Goal: Task Accomplishment & Management: Manage account settings

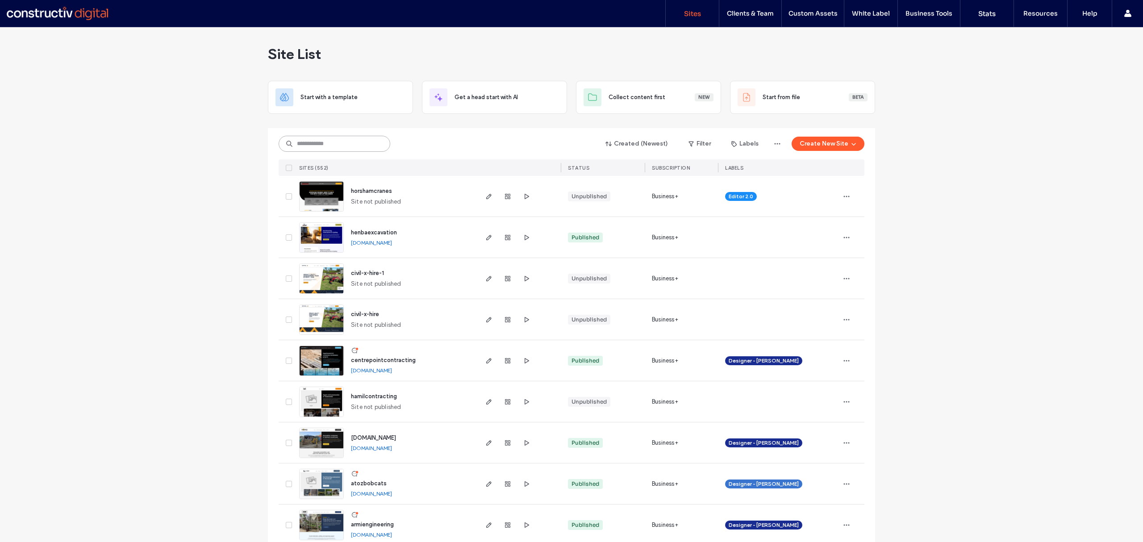
click at [319, 144] on input at bounding box center [334, 144] width 112 height 16
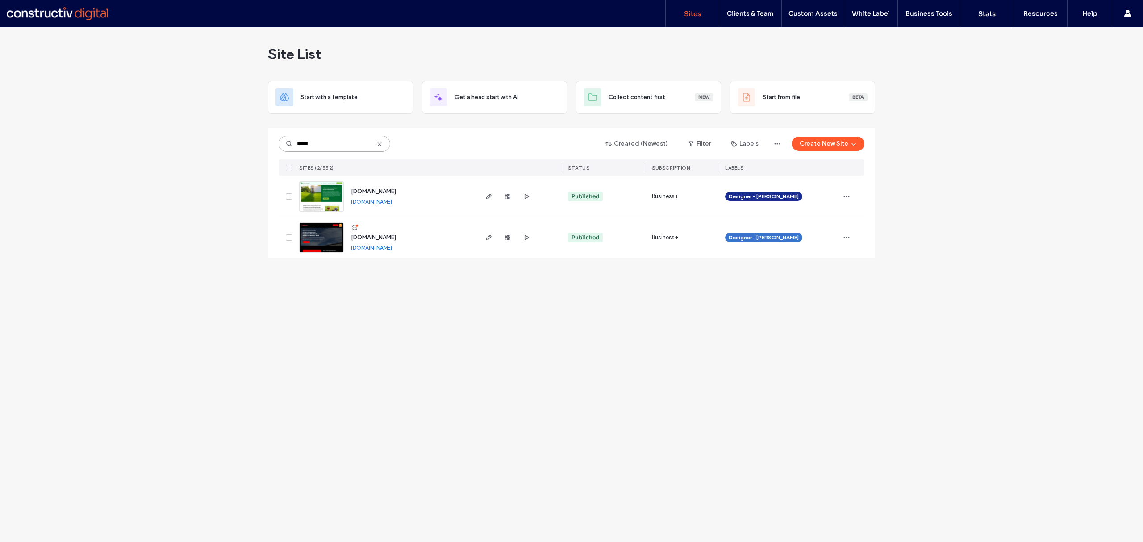
type input "*****"
click at [392, 204] on link "[DOMAIN_NAME]" at bounding box center [371, 201] width 41 height 7
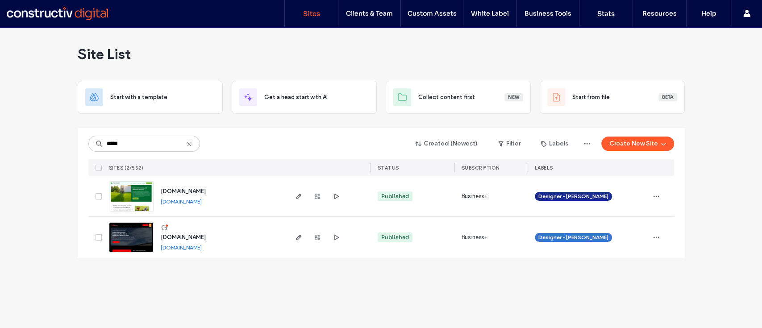
click at [129, 204] on img at bounding box center [131, 212] width 44 height 61
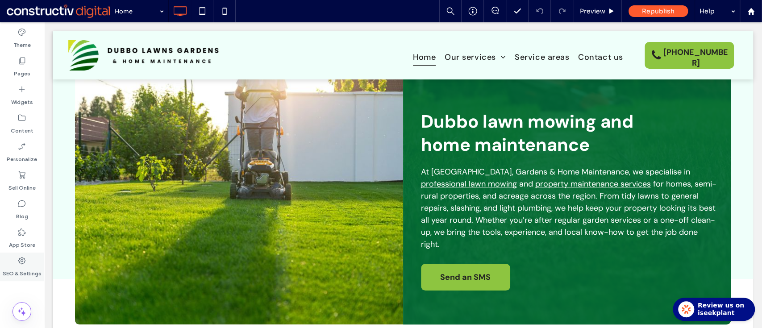
click at [19, 265] on label "SEO & Settings" at bounding box center [22, 271] width 39 height 12
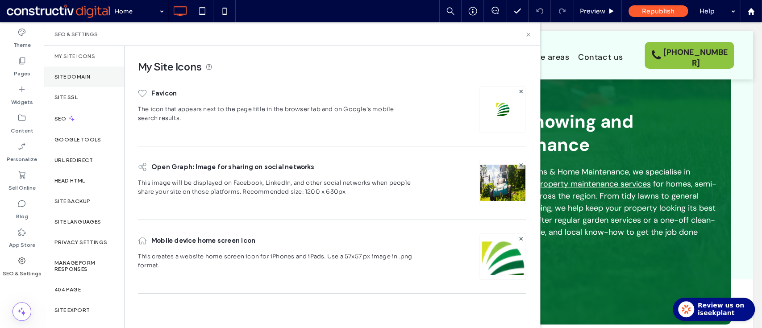
click at [104, 75] on div "Site Domain" at bounding box center [84, 77] width 80 height 21
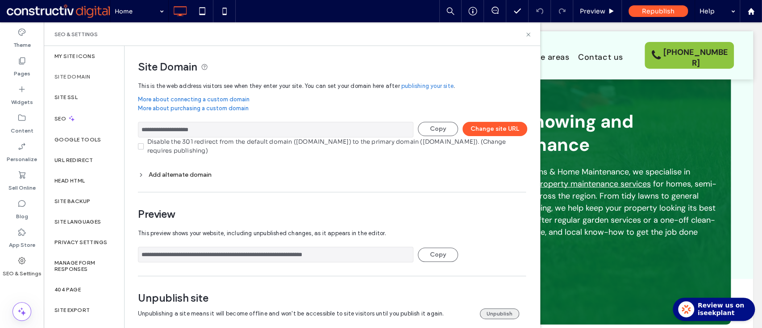
click at [485, 312] on button "Unpublish" at bounding box center [499, 313] width 39 height 11
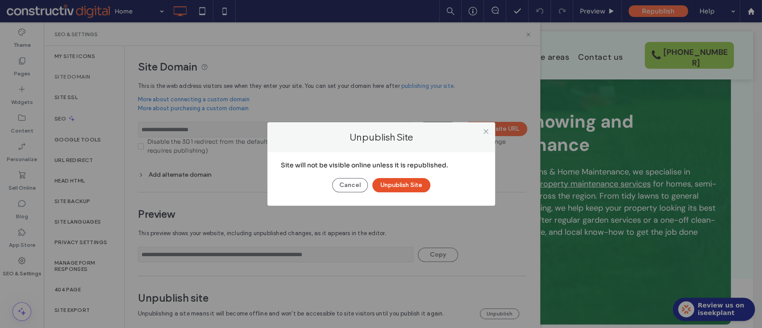
click at [415, 179] on button "Unpublish Site" at bounding box center [401, 185] width 58 height 14
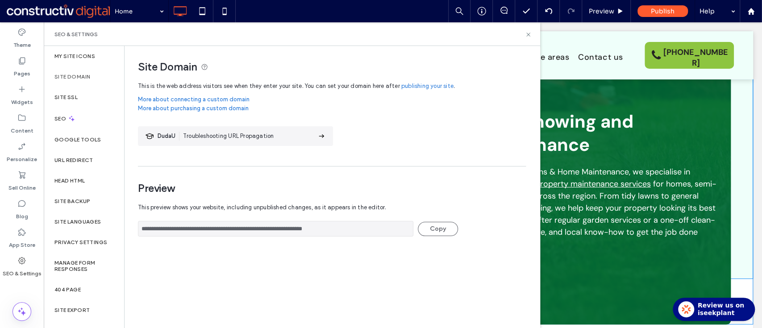
click at [735, 171] on div "Click To Paste Dubbo lawn mowing and home maintenance At Dubbo Lawns, Gardens &…" at bounding box center [403, 201] width 700 height 245
